Goal: Check status: Check status

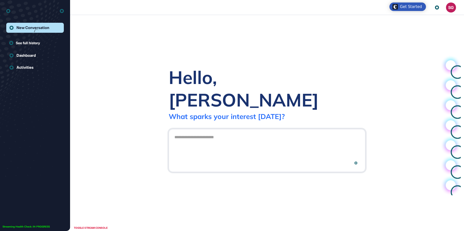
scroll to position [0, 0]
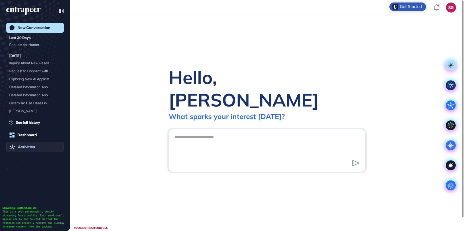
click at [30, 147] on div "Activities" at bounding box center [26, 147] width 17 height 5
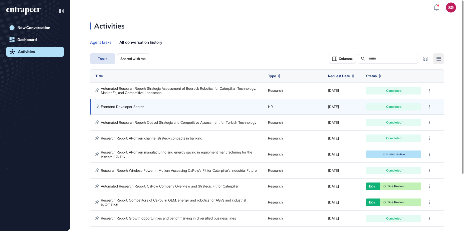
click at [123, 105] on link "Frontend Developer Search" at bounding box center [123, 107] width 44 height 4
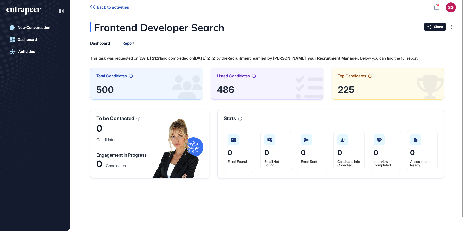
click at [130, 43] on div "Report" at bounding box center [128, 43] width 12 height 5
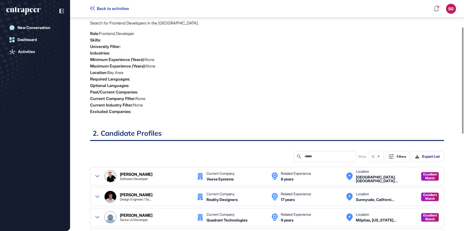
scroll to position [59, 0]
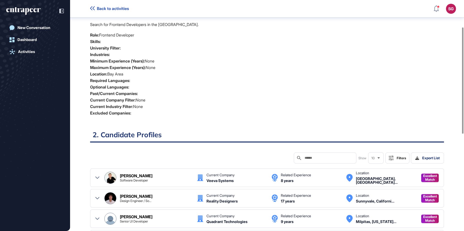
click at [212, 97] on li "Current Company Filter: None" at bounding box center [267, 100] width 354 height 7
